Goal: Task Accomplishment & Management: Manage account settings

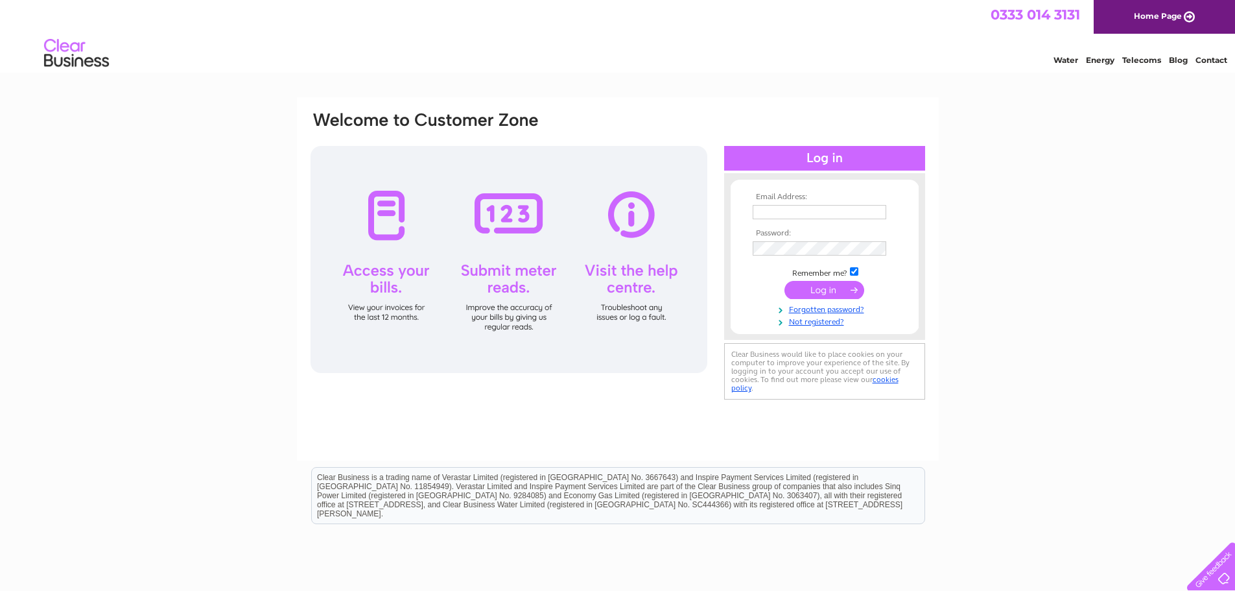
type input "[EMAIL_ADDRESS][DOMAIN_NAME]"
click at [829, 289] on input "submit" at bounding box center [825, 290] width 80 height 18
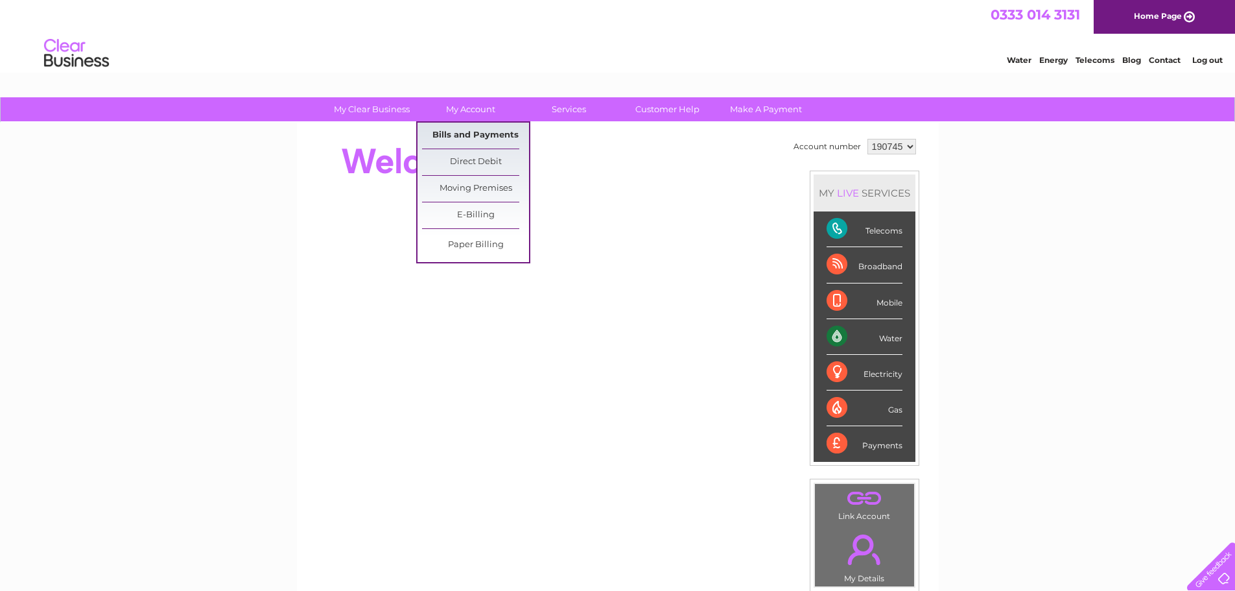
click at [457, 136] on link "Bills and Payments" at bounding box center [475, 136] width 107 height 26
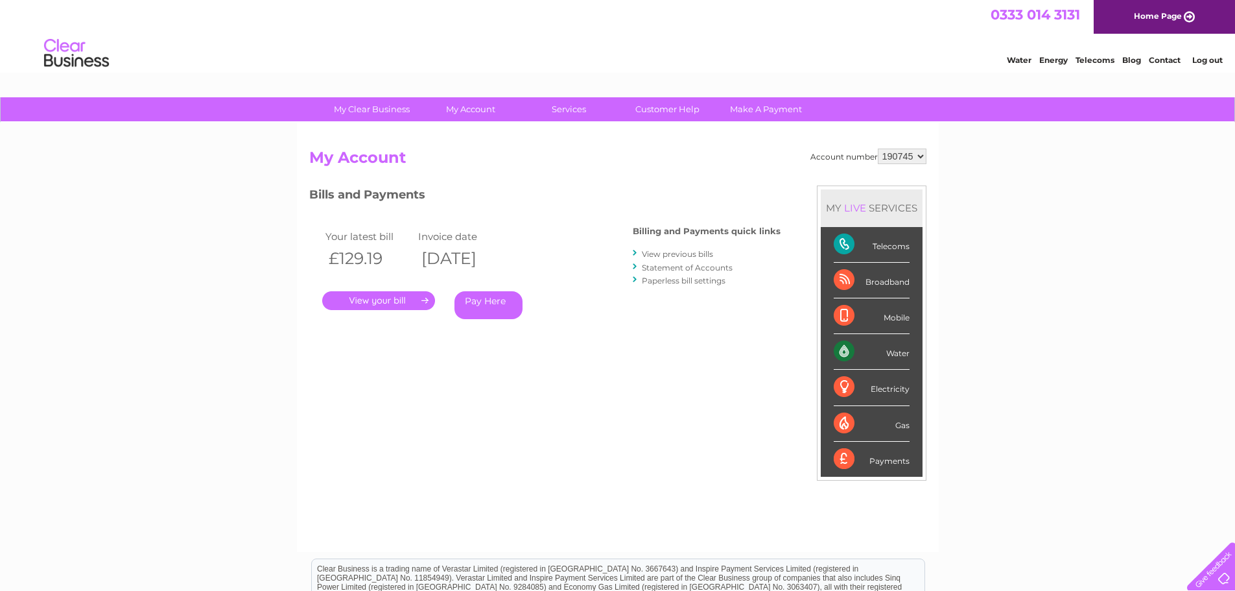
click at [377, 301] on link "." at bounding box center [378, 300] width 113 height 19
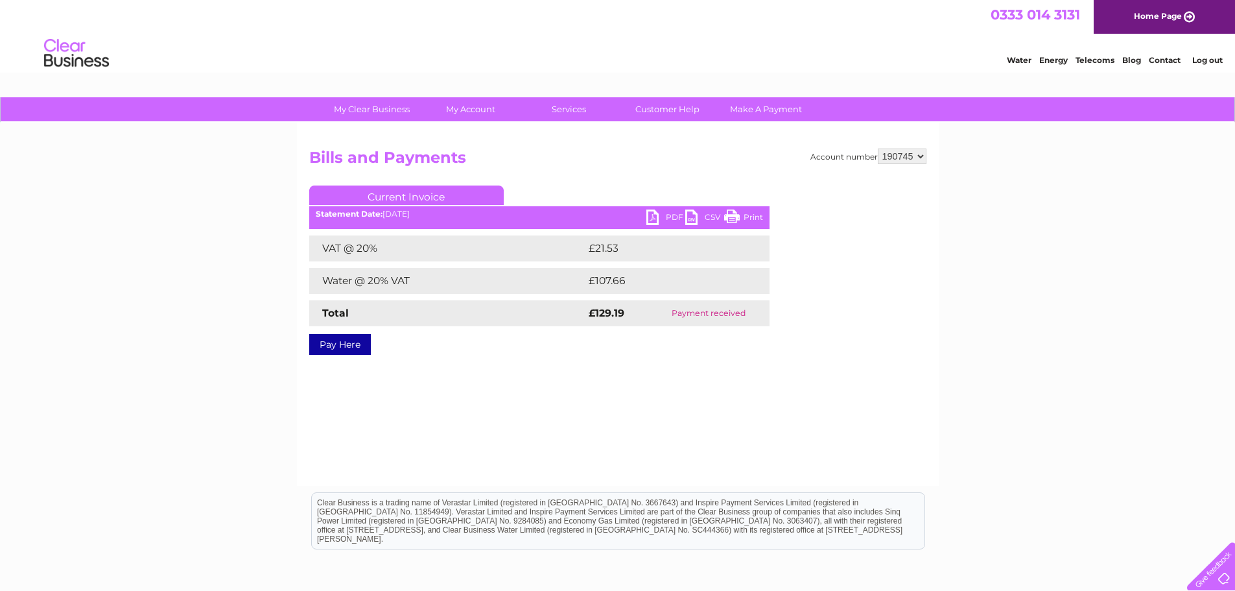
click at [672, 215] on link "PDF" at bounding box center [665, 218] width 39 height 19
